Goal: Find specific page/section

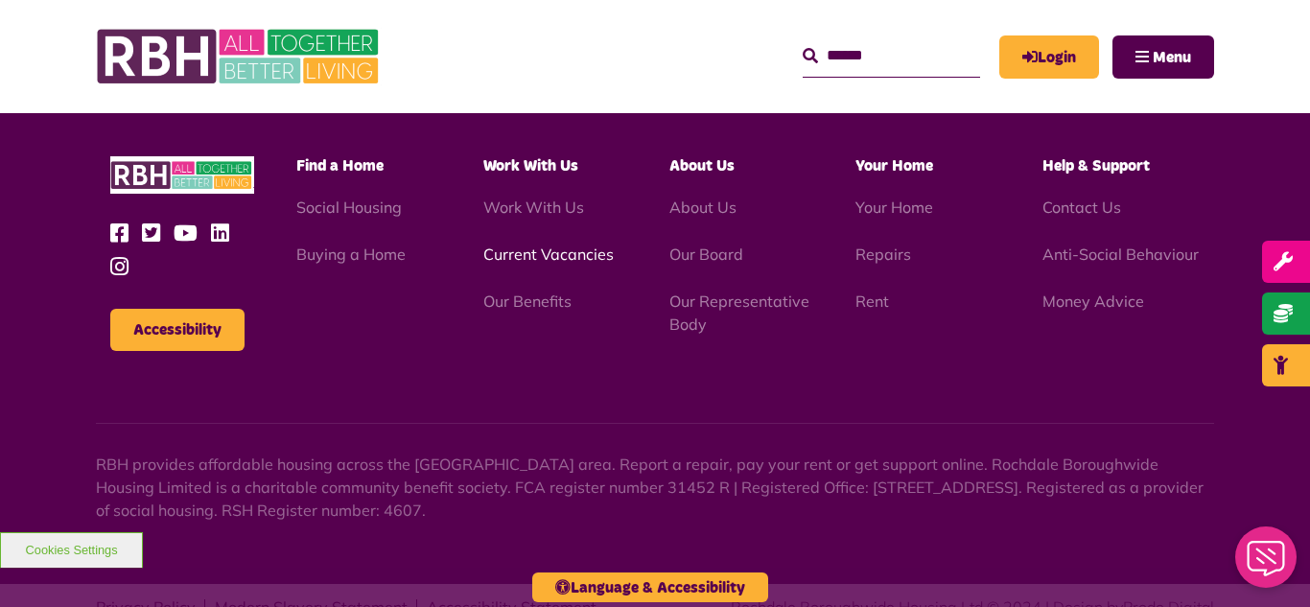
scroll to position [5569, 0]
click at [537, 245] on link "Current Vacancies" at bounding box center [548, 254] width 130 height 19
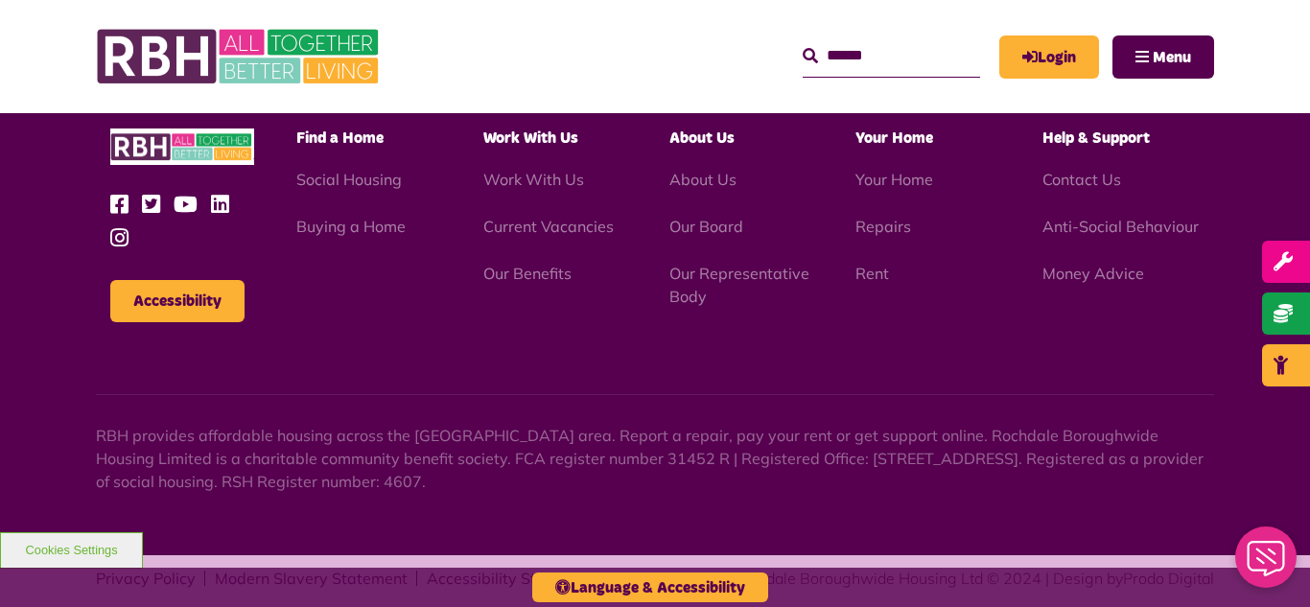
scroll to position [3170, 0]
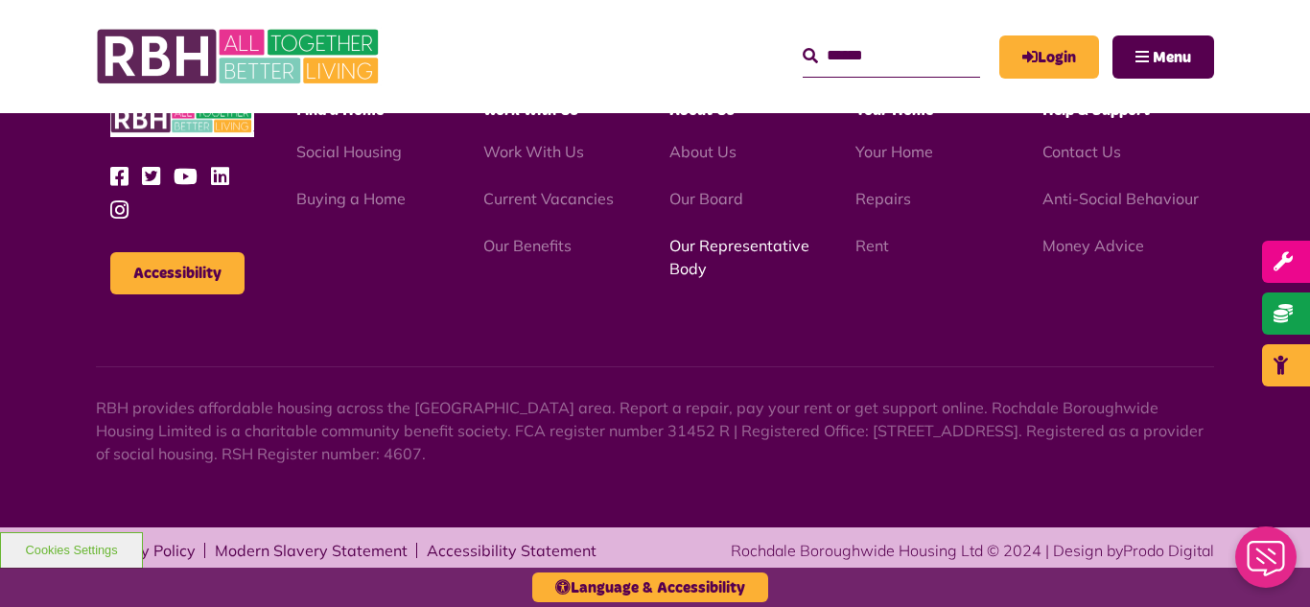
click at [743, 251] on link "Our Representative Body" at bounding box center [740, 257] width 140 height 42
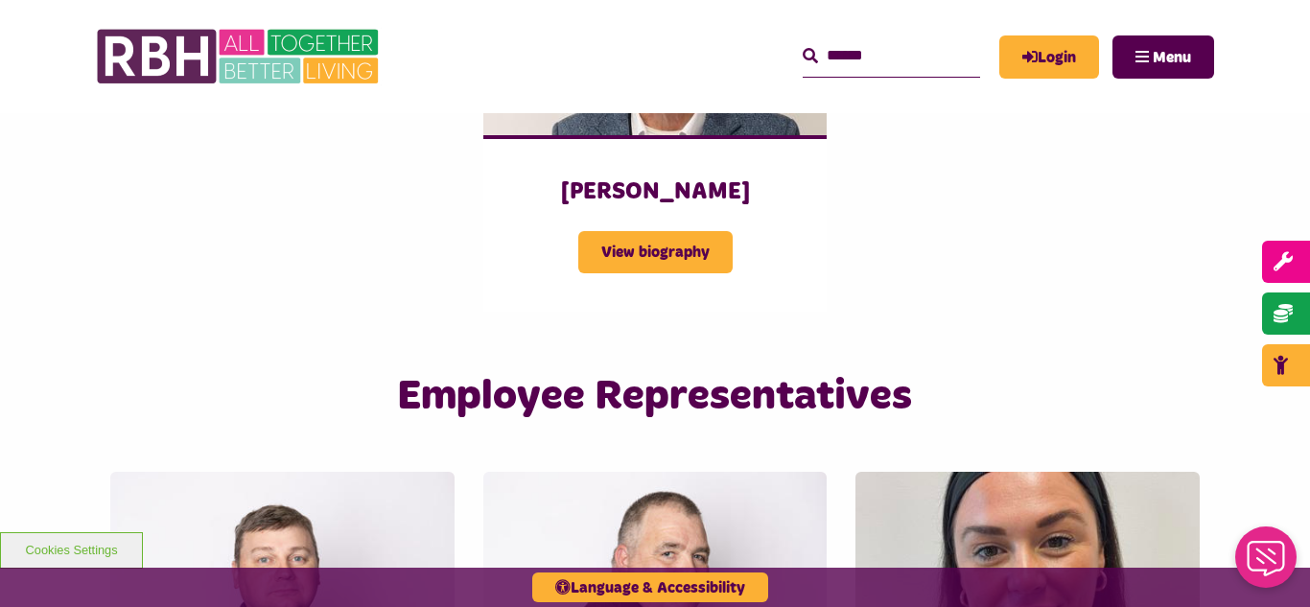
scroll to position [2883, 0]
